Goal: Task Accomplishment & Management: Use online tool/utility

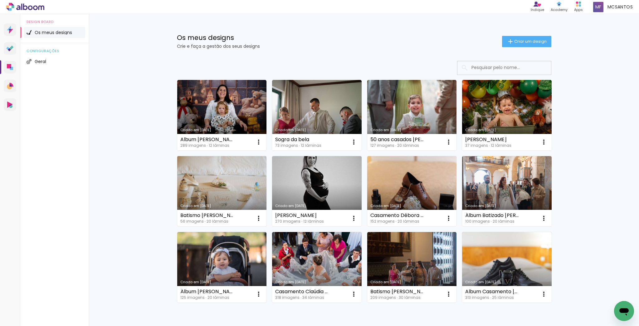
click at [226, 202] on link "Criado em [DATE]" at bounding box center [222, 191] width 90 height 70
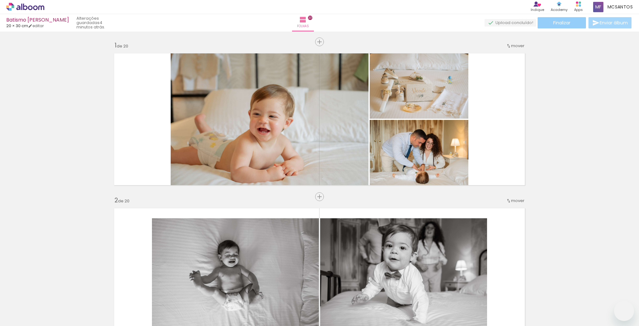
click at [563, 22] on span "Finalizar" at bounding box center [561, 23] width 17 height 4
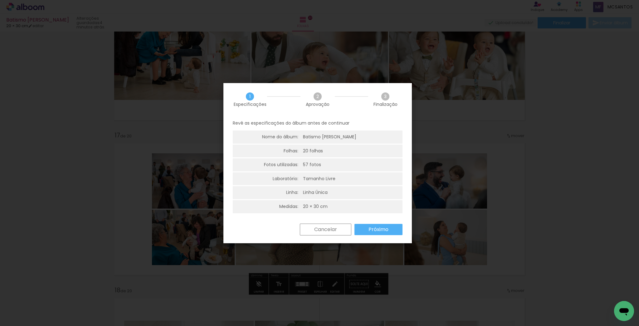
scroll to position [0, 1440]
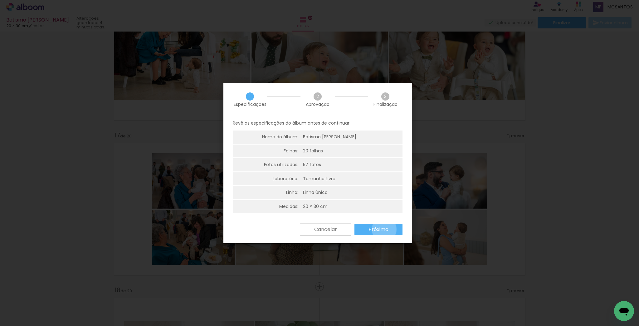
click at [0, 0] on slot "Próximo" at bounding box center [0, 0] width 0 height 0
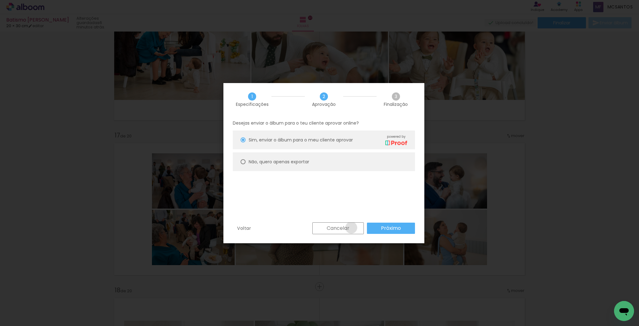
click at [351, 227] on paper-button "Cancelar" at bounding box center [337, 228] width 51 height 12
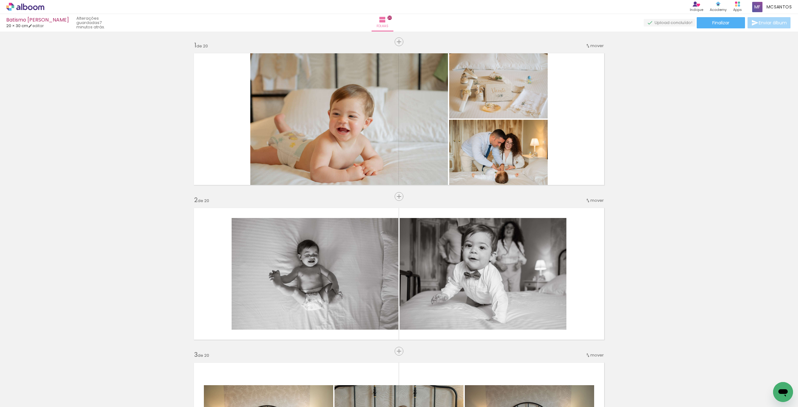
scroll to position [0, 1281]
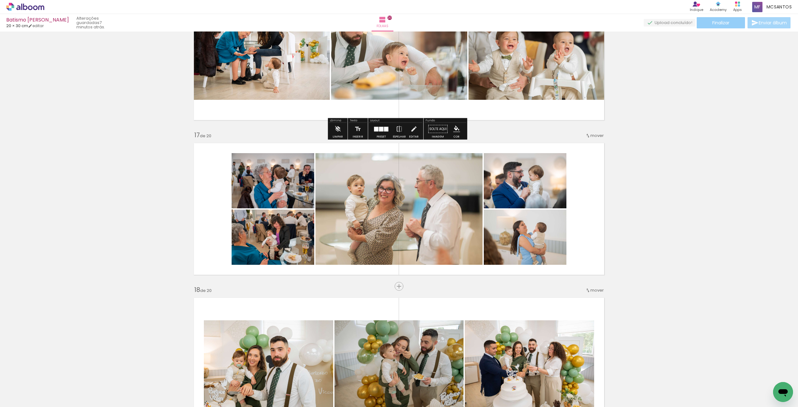
click at [638, 21] on span "Finalizar" at bounding box center [721, 23] width 17 height 4
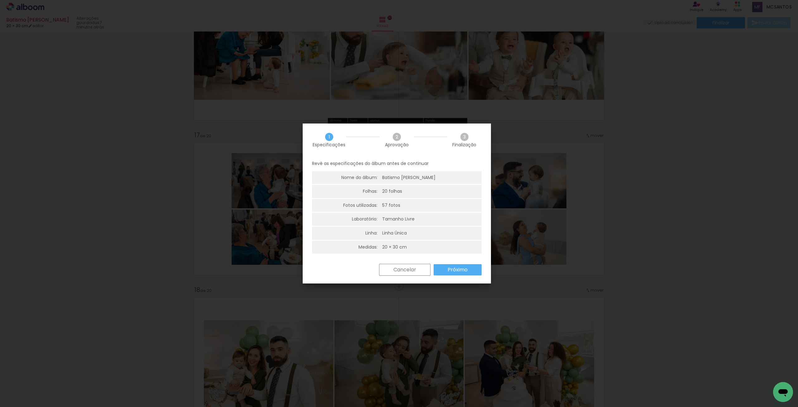
click at [0, 0] on slot "Próximo" at bounding box center [0, 0] width 0 height 0
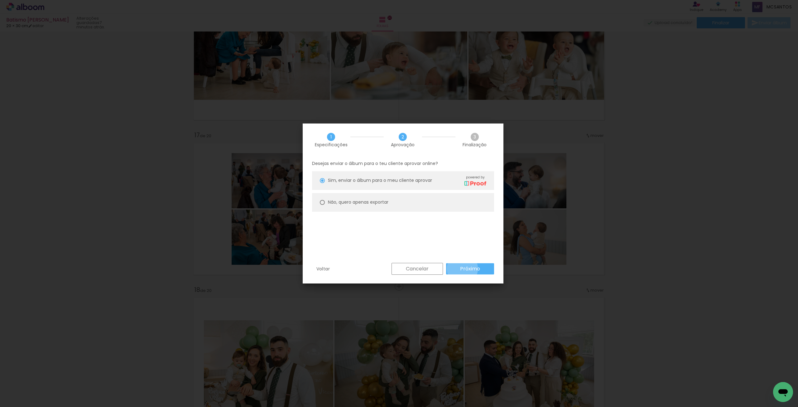
click at [0, 0] on slot "Próximo" at bounding box center [0, 0] width 0 height 0
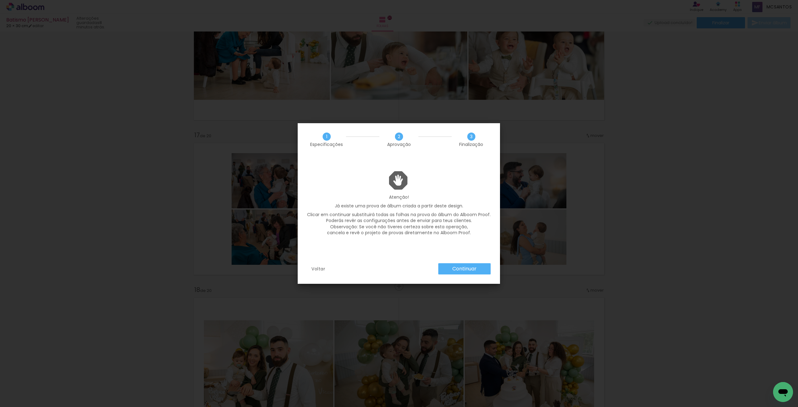
click at [0, 0] on slot "Continuar" at bounding box center [0, 0] width 0 height 0
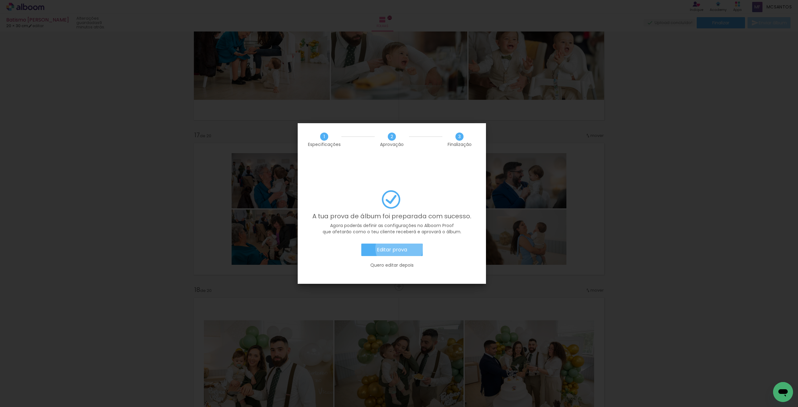
click at [0, 0] on slot "Editar prova" at bounding box center [0, 0] width 0 height 0
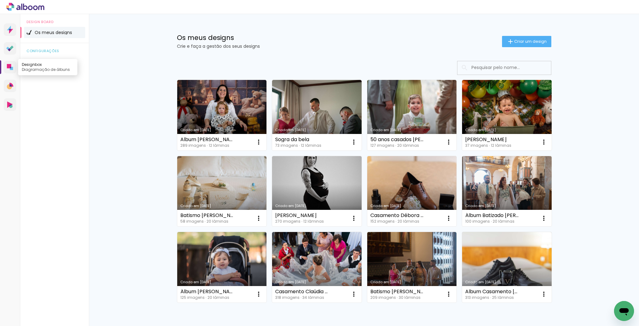
click at [9, 67] on icon at bounding box center [9, 66] width 4 height 4
click at [205, 200] on link "Criado em [DATE]" at bounding box center [222, 191] width 90 height 70
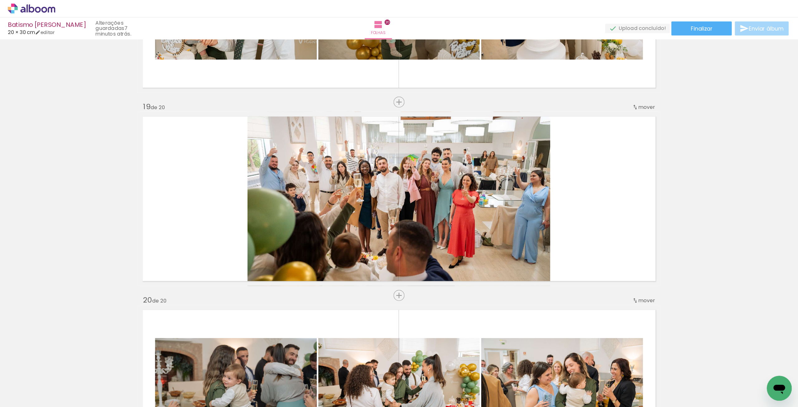
scroll to position [2744, 0]
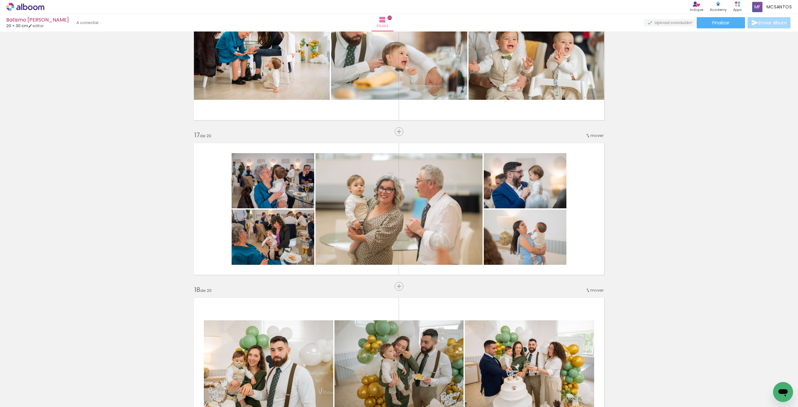
scroll to position [0, 1281]
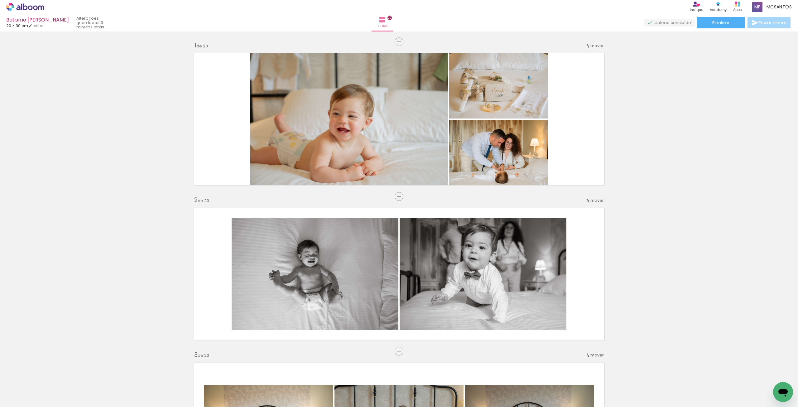
scroll to position [2385, 0]
